Goal: Task Accomplishment & Management: Complete application form

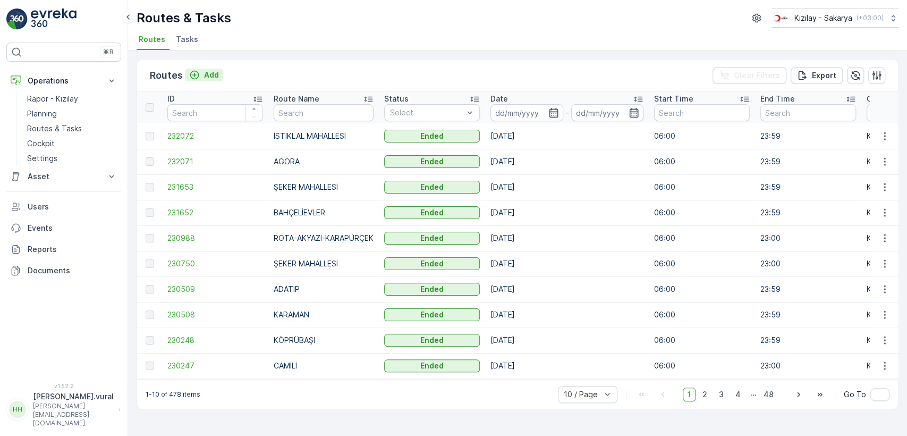
click at [209, 74] on p "Add" at bounding box center [211, 75] width 15 height 11
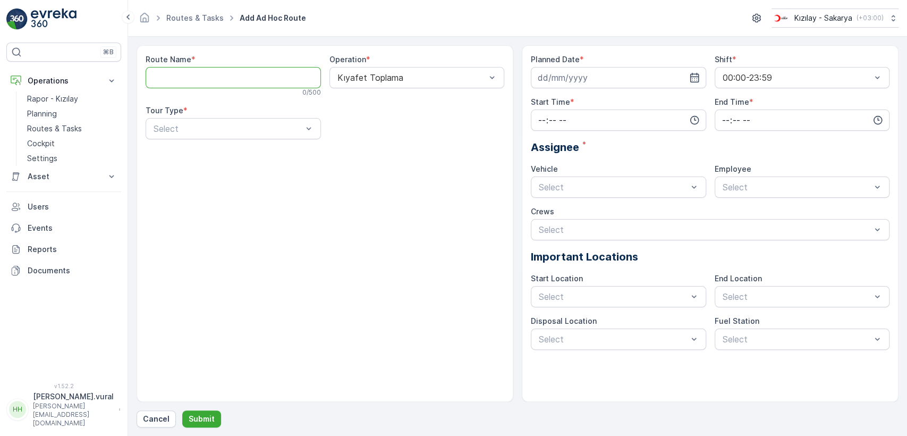
click at [259, 80] on Name "Route Name" at bounding box center [233, 77] width 175 height 21
type Name "TEKELER"
click at [208, 156] on div "Static" at bounding box center [233, 155] width 163 height 10
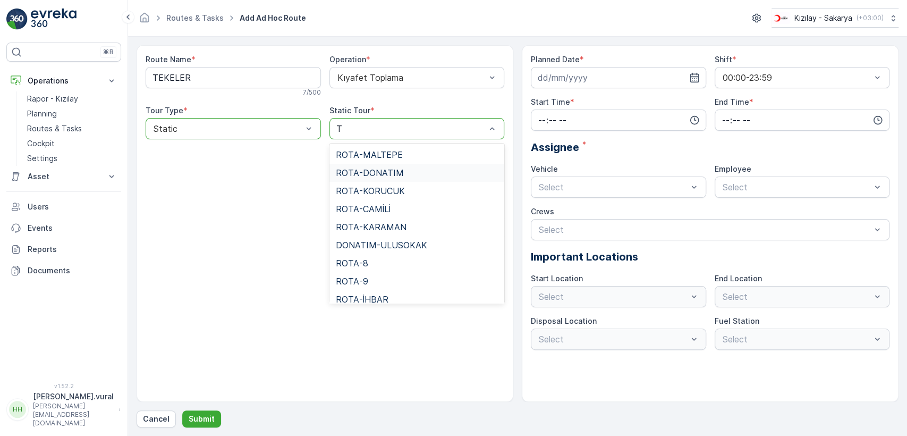
type input "TE"
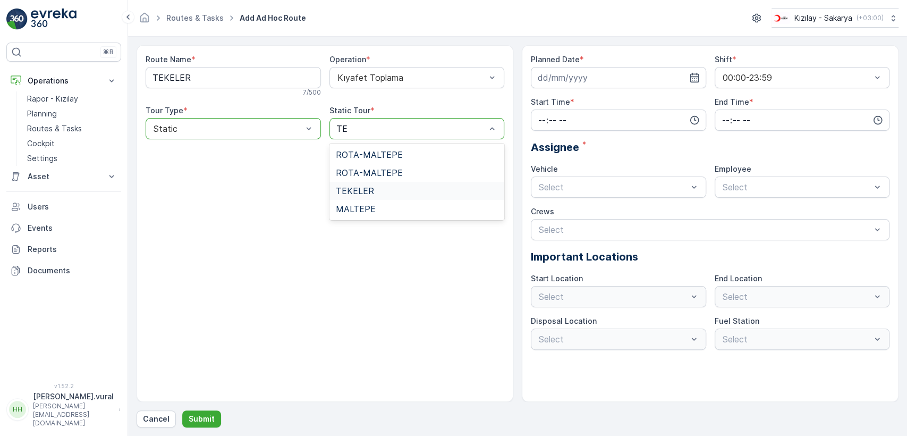
click at [393, 188] on div "TEKELER" at bounding box center [417, 191] width 163 height 10
click at [583, 76] on input at bounding box center [618, 77] width 175 height 21
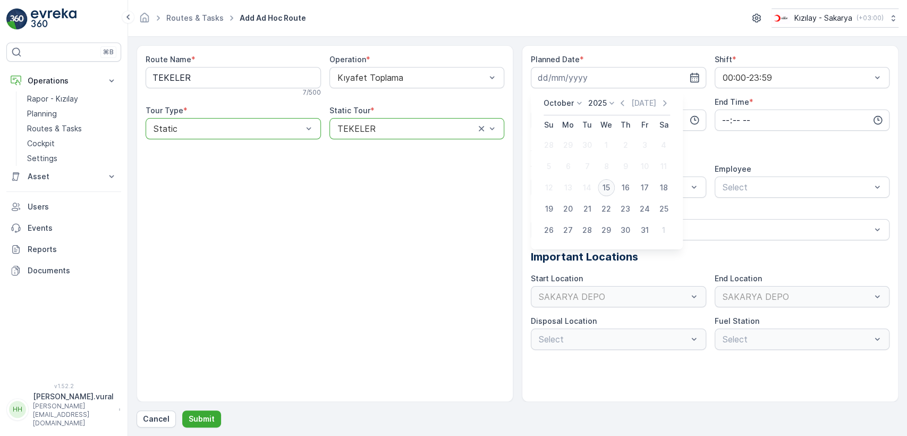
click at [606, 187] on div "15" at bounding box center [606, 187] width 17 height 17
type input "[DATE]"
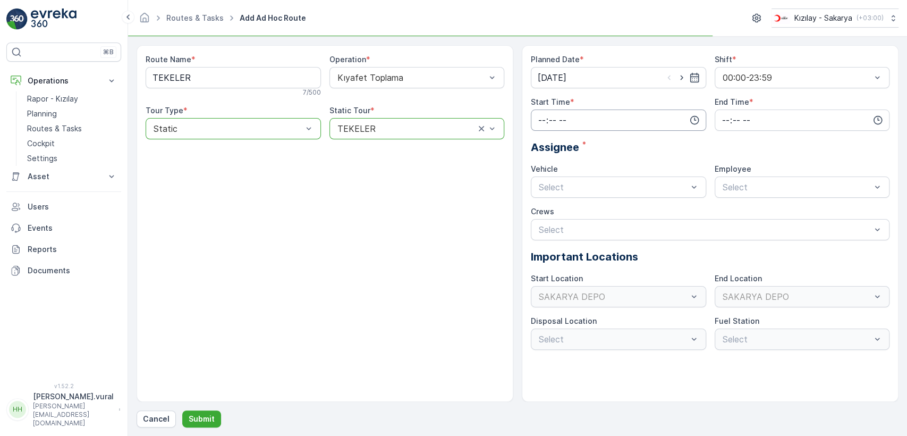
click at [584, 128] on input "time" at bounding box center [618, 119] width 175 height 21
click at [545, 225] on span "06" at bounding box center [542, 227] width 10 height 11
type input "06:00"
click at [774, 117] on input "time" at bounding box center [802, 119] width 175 height 21
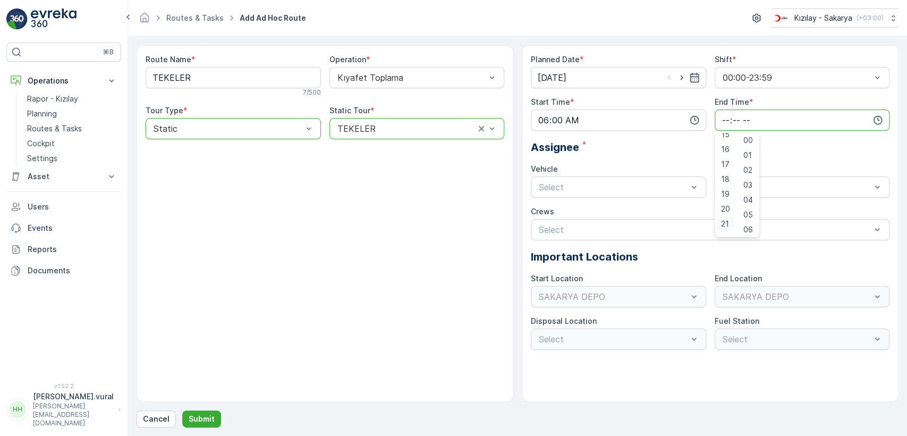
scroll to position [255, 0]
click at [730, 227] on div "23" at bounding box center [726, 227] width 18 height 15
click at [756, 223] on div "59" at bounding box center [748, 227] width 18 height 15
type input "23:59"
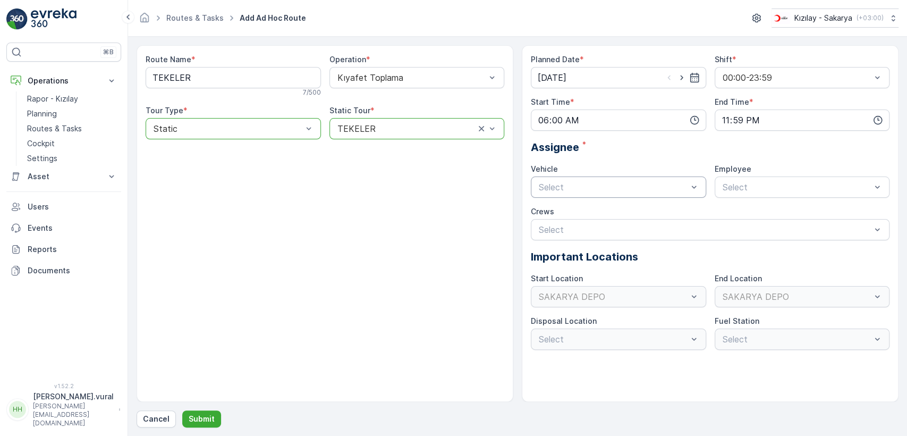
drag, startPoint x: 576, startPoint y: 202, endPoint x: 574, endPoint y: 193, distance: 9.2
click at [575, 202] on div "Planned Date * [DATE] Shift * 00:00-23:59 Start Time * 06:00 End Time * 23:59 A…" at bounding box center [710, 202] width 359 height 296
click at [590, 227] on div "06 ECH 422" at bounding box center [618, 231] width 163 height 10
click at [764, 180] on div "Select" at bounding box center [802, 186] width 175 height 21
click at [756, 210] on span "06ECH422" at bounding box center [742, 213] width 43 height 10
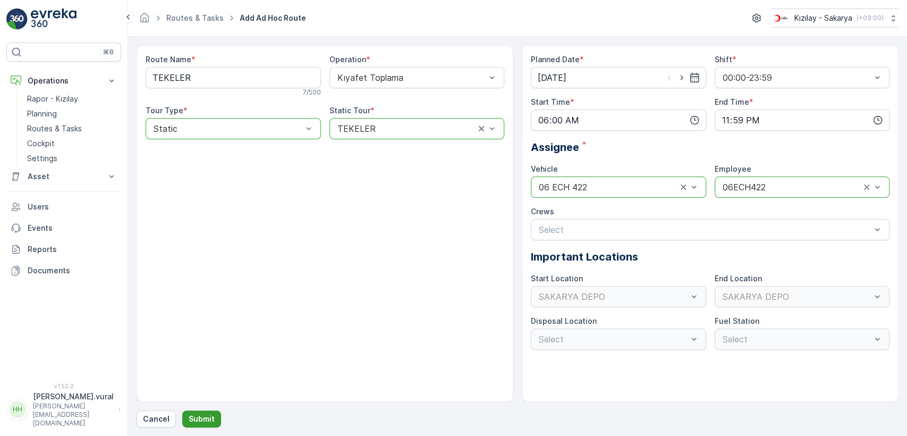
click at [209, 415] on p "Submit" at bounding box center [202, 419] width 26 height 11
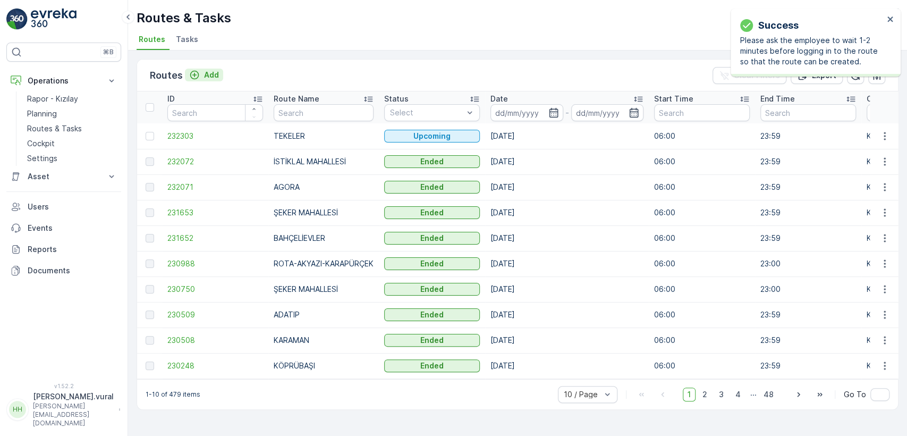
click at [202, 71] on div "Add" at bounding box center [204, 75] width 30 height 11
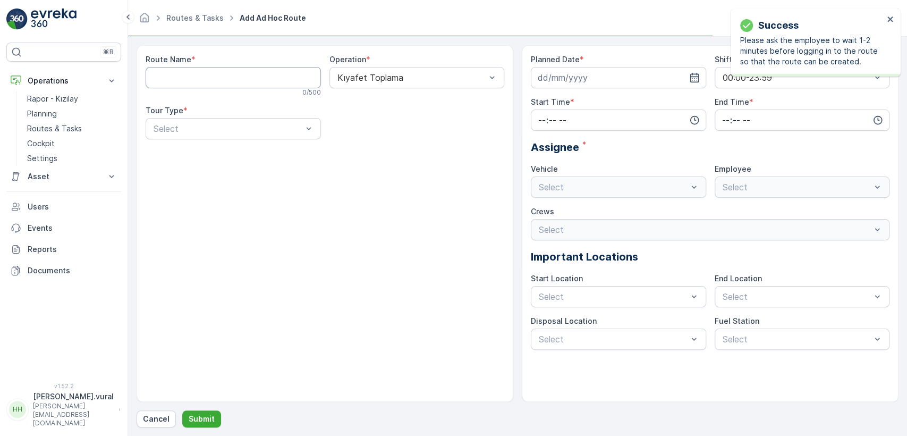
click at [206, 75] on Name "Route Name" at bounding box center [233, 77] width 175 height 21
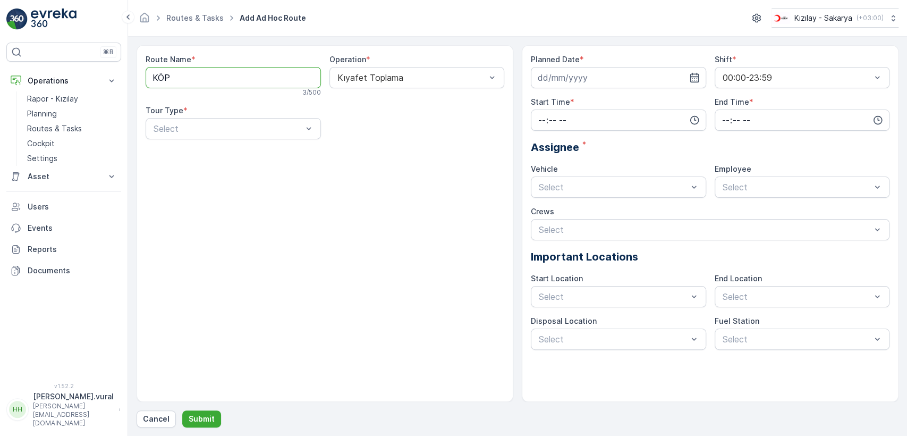
type Name "KÖPRÜBAŞI"
click at [266, 138] on div "Select" at bounding box center [233, 128] width 175 height 21
click at [252, 158] on div "Static" at bounding box center [233, 155] width 163 height 10
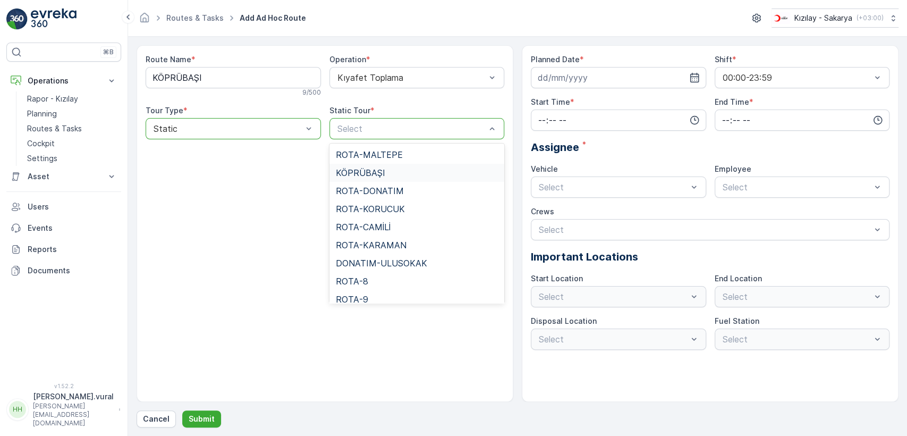
click at [366, 172] on span "KÖPRÜBAŞI" at bounding box center [360, 173] width 49 height 10
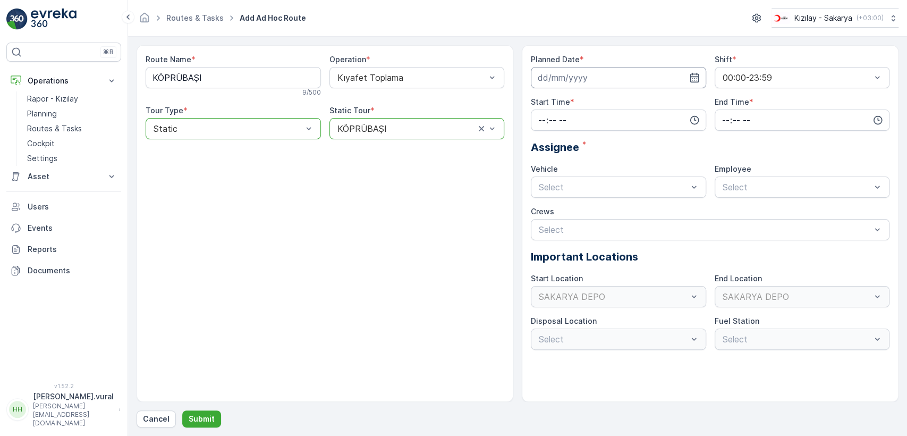
click at [614, 84] on input at bounding box center [618, 77] width 175 height 21
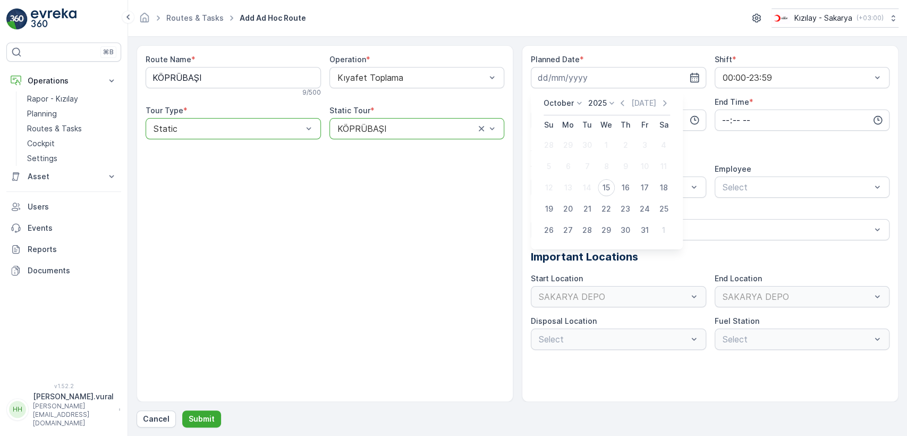
drag, startPoint x: 606, startPoint y: 185, endPoint x: 602, endPoint y: 157, distance: 28.0
click at [606, 184] on div "15" at bounding box center [606, 187] width 17 height 17
type input "[DATE]"
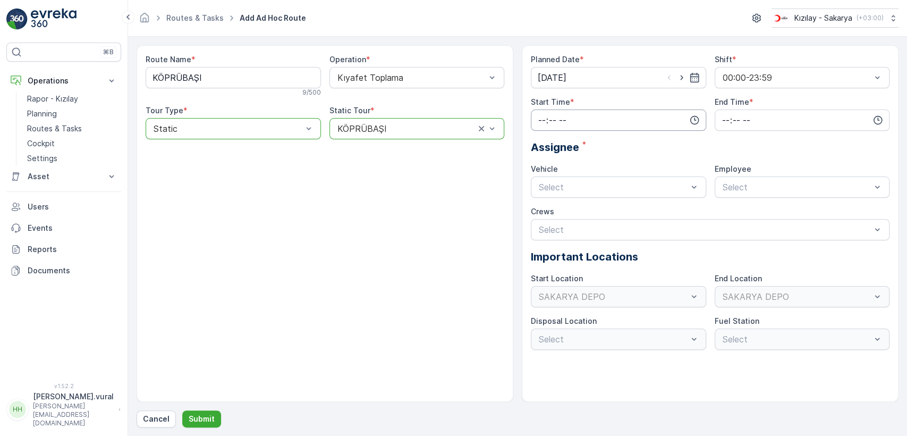
click at [589, 117] on input "time" at bounding box center [618, 119] width 175 height 21
click at [545, 223] on span "06" at bounding box center [542, 227] width 10 height 11
type input "06:00"
click at [772, 125] on input "time" at bounding box center [802, 119] width 175 height 21
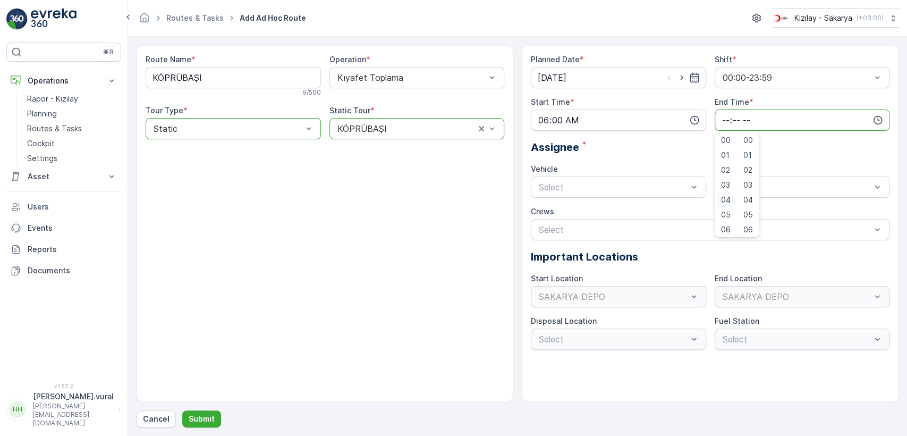
scroll to position [255, 0]
click at [728, 224] on span "23" at bounding box center [725, 227] width 9 height 11
click at [753, 224] on span "59" at bounding box center [749, 227] width 10 height 11
type input "23:59"
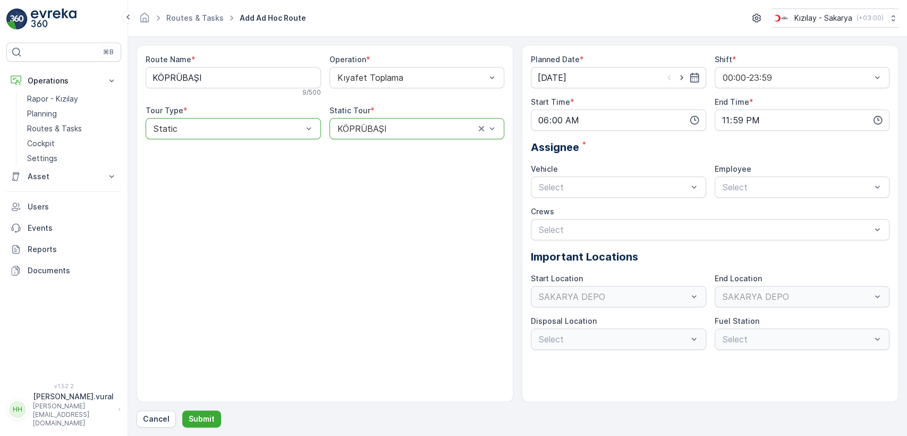
click at [602, 174] on div "Vehicle Select" at bounding box center [618, 181] width 175 height 34
click at [598, 223] on div "06 ECH 422 Busy" at bounding box center [618, 231] width 175 height 18
click at [775, 193] on div "Select" at bounding box center [802, 186] width 175 height 21
click at [759, 217] on span "06ECH422" at bounding box center [742, 213] width 43 height 10
click at [200, 419] on p "Submit" at bounding box center [202, 419] width 26 height 11
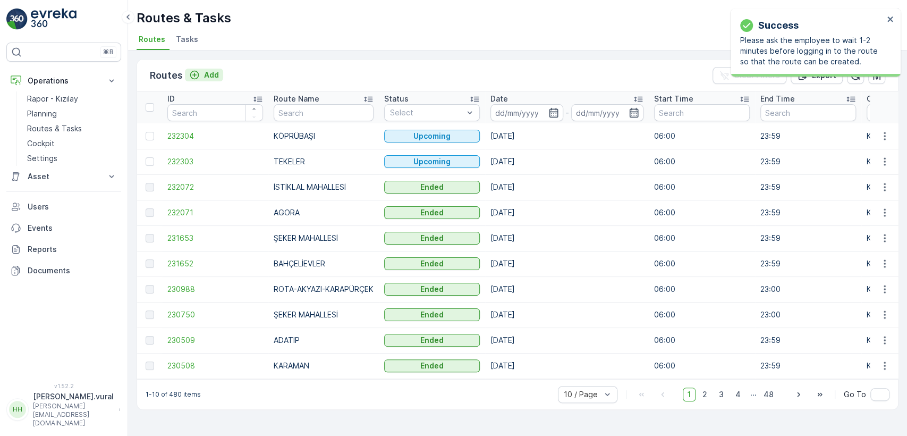
click at [218, 70] on button "Add" at bounding box center [204, 75] width 38 height 13
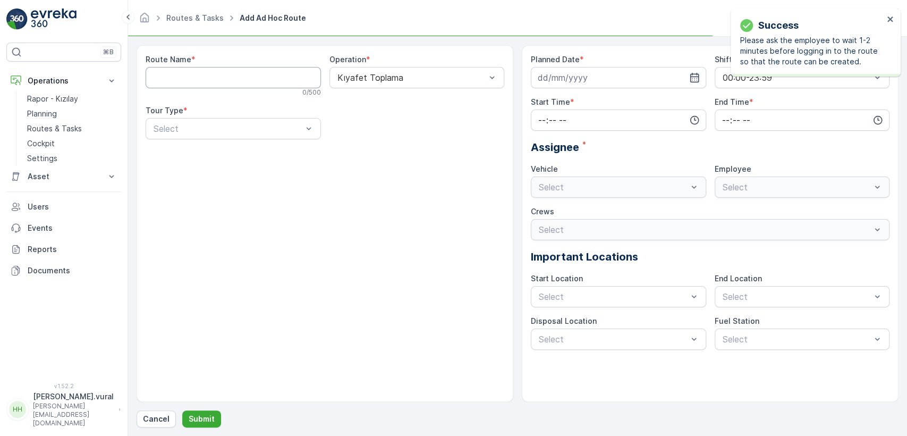
click at [217, 79] on Name "Route Name" at bounding box center [233, 77] width 175 height 21
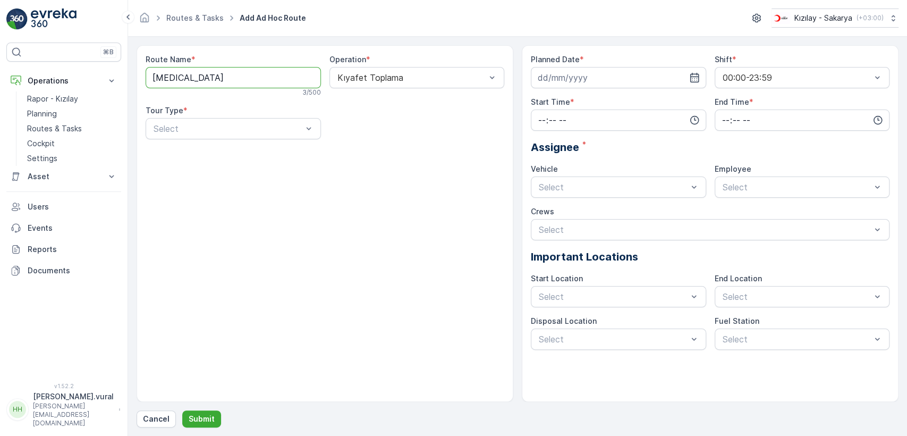
type Name "YAZLIK"
click at [250, 157] on div "Static" at bounding box center [233, 155] width 163 height 10
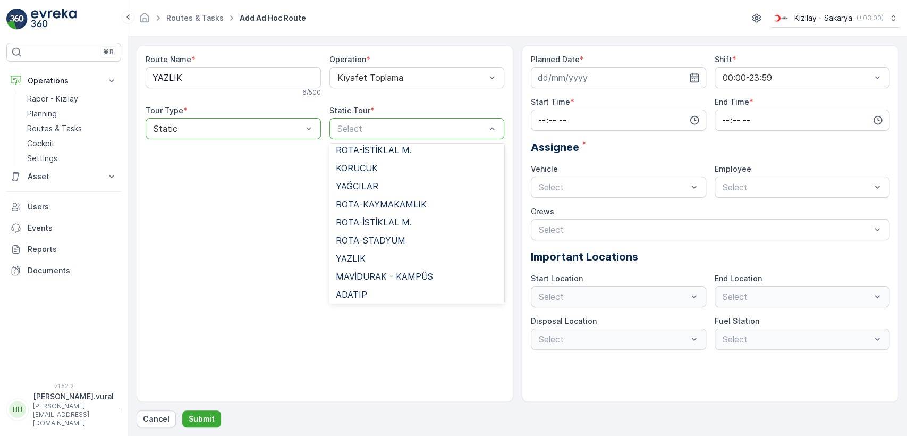
scroll to position [530, 0]
click at [372, 254] on div "YAZLIK" at bounding box center [417, 257] width 163 height 10
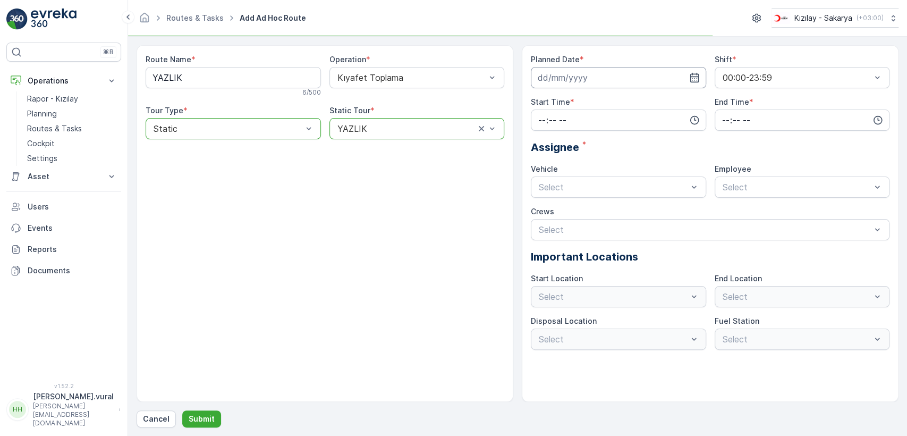
click at [617, 74] on input at bounding box center [618, 77] width 175 height 21
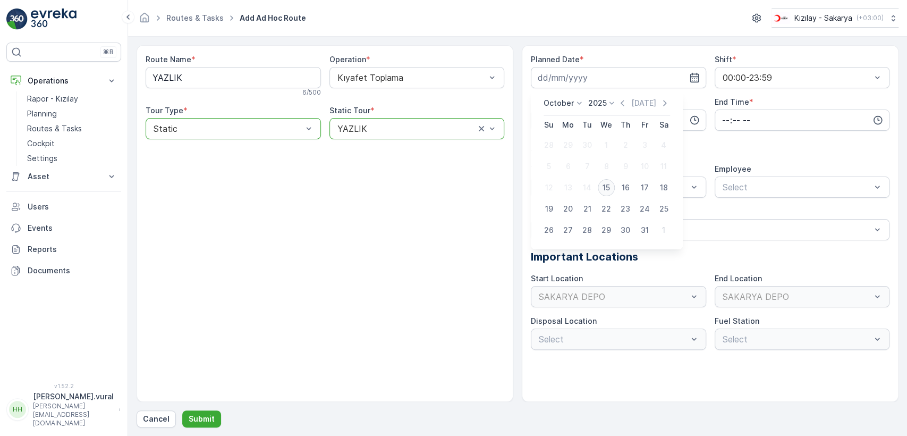
click at [605, 184] on div "15" at bounding box center [606, 187] width 17 height 17
type input "[DATE]"
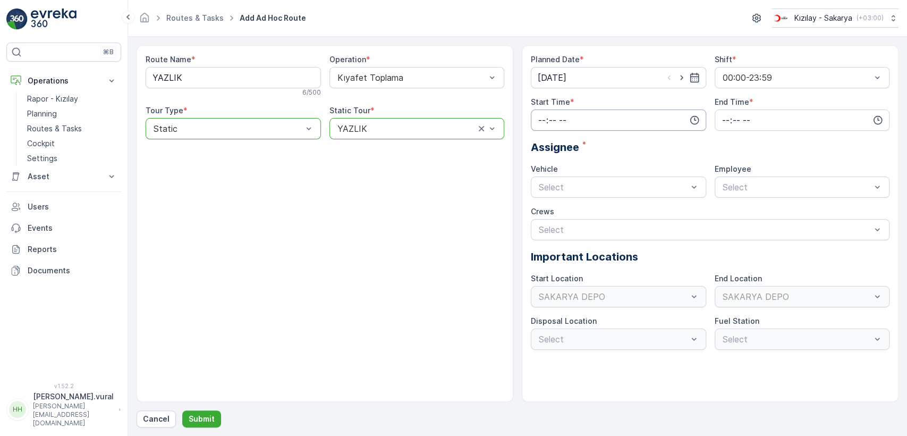
drag, startPoint x: 584, startPoint y: 131, endPoint x: 583, endPoint y: 126, distance: 5.3
click at [584, 129] on div "Planned Date * [DATE] Shift * 00:00-23:59 Start Time * End Time * Assignee * Ve…" at bounding box center [710, 202] width 359 height 296
click at [583, 123] on input "time" at bounding box center [618, 119] width 175 height 21
click at [547, 224] on div "06" at bounding box center [542, 227] width 18 height 15
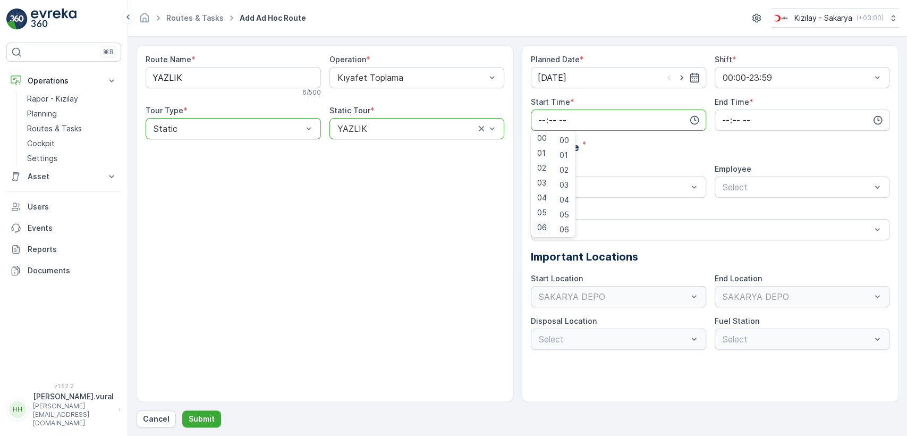
type input "06:00"
click at [770, 115] on input "time" at bounding box center [802, 119] width 175 height 21
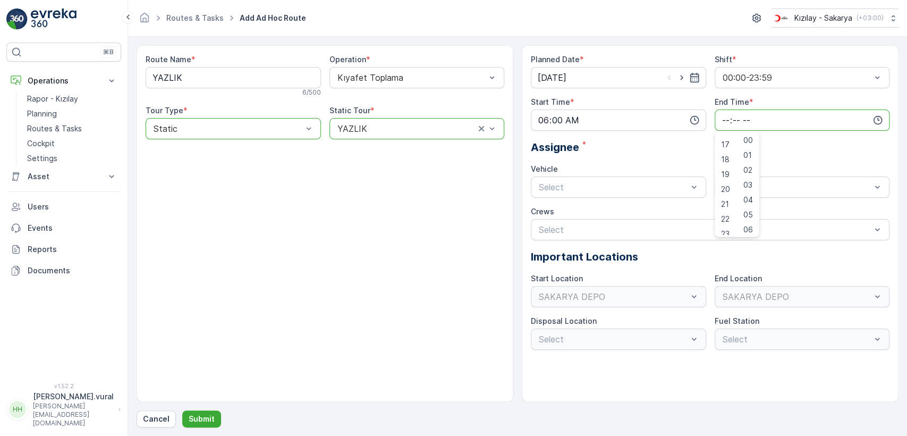
scroll to position [255, 0]
click at [730, 222] on span "23" at bounding box center [725, 227] width 9 height 11
click at [753, 222] on span "59" at bounding box center [749, 227] width 10 height 11
type input "23:59"
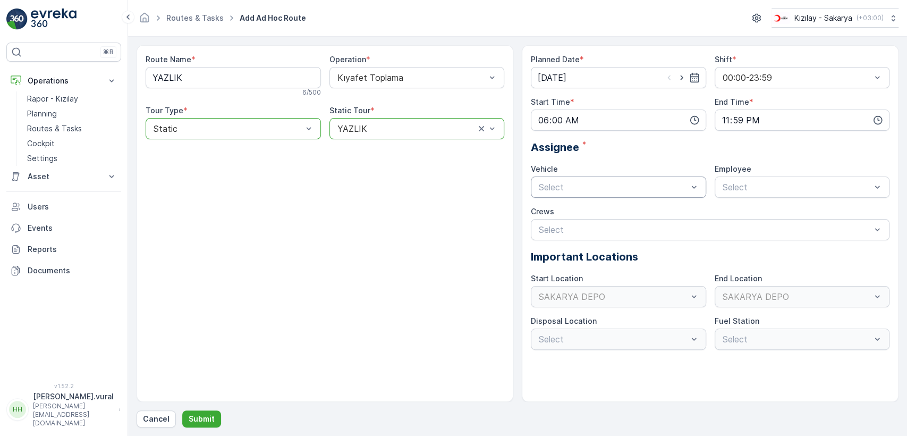
drag, startPoint x: 642, startPoint y: 206, endPoint x: 632, endPoint y: 194, distance: 15.5
click at [639, 204] on div "Planned Date * [DATE] Shift * 00:00-23:59 Start Time * 06:00 End Time * 23:59 A…" at bounding box center [710, 202] width 359 height 296
click at [607, 224] on div "06 ECH 422 Busy" at bounding box center [618, 231] width 175 height 18
drag, startPoint x: 733, startPoint y: 188, endPoint x: 737, endPoint y: 194, distance: 7.4
click at [746, 209] on span "06ECH422" at bounding box center [742, 213] width 43 height 10
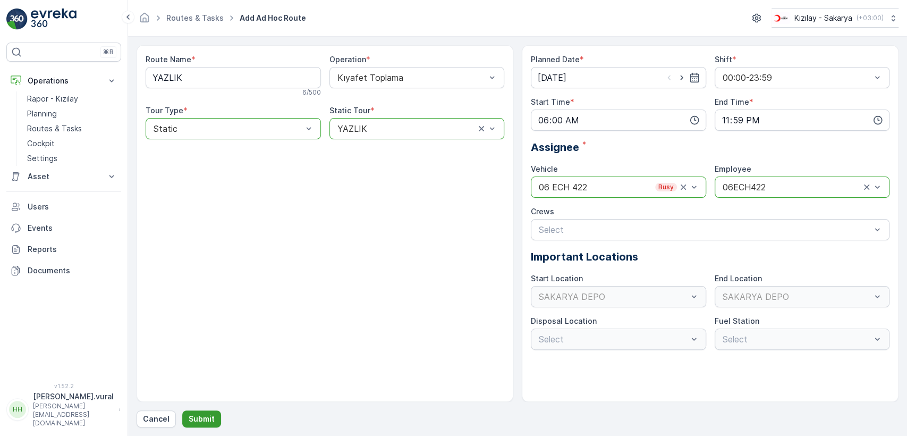
click at [208, 419] on p "Submit" at bounding box center [202, 419] width 26 height 11
